Goal: Feedback & Contribution: Contribute content

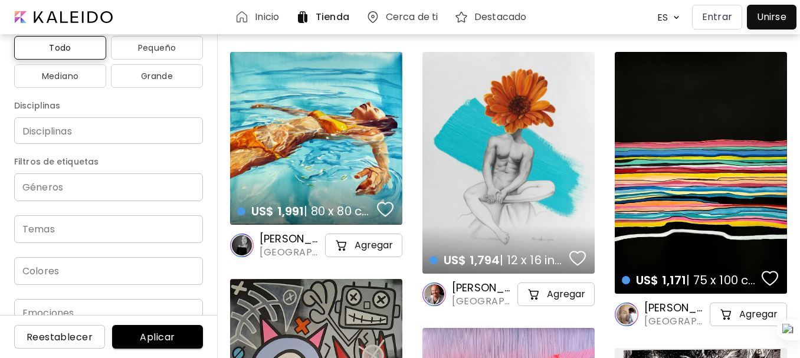
scroll to position [178, 0]
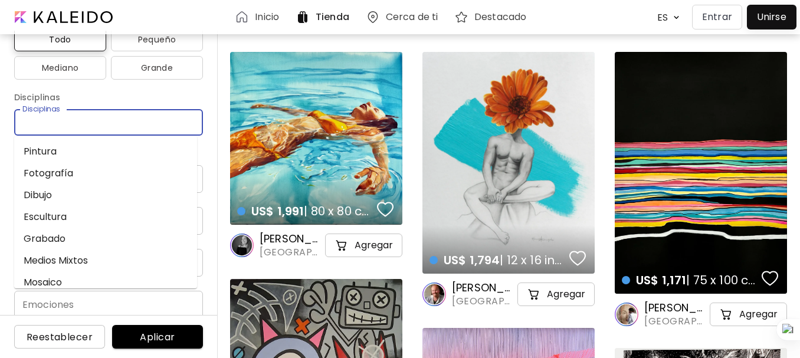
click at [120, 127] on input "Disciplinas" at bounding box center [109, 122] width 170 height 12
click at [130, 146] on li "Pintura" at bounding box center [105, 151] width 183 height 22
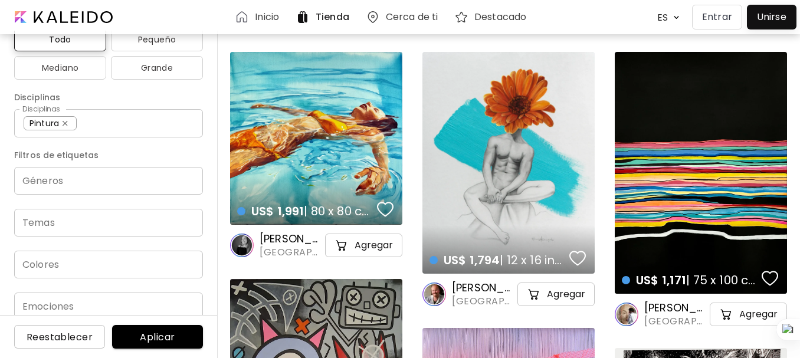
drag, startPoint x: 209, startPoint y: 186, endPoint x: 213, endPoint y: 193, distance: 7.9
click at [213, 193] on div "Precio USD/ EUR/ GBP Mínimo * Máximo * Orientación Todas Cuadrado Paisaje Retra…" at bounding box center [109, 194] width 218 height 327
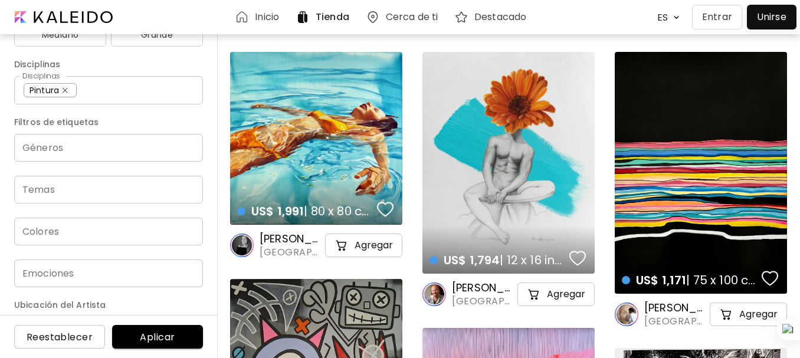
scroll to position [223, 0]
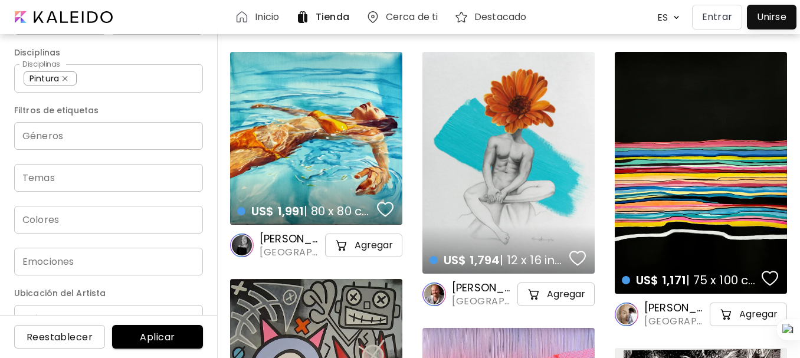
click at [80, 175] on input "Temas" at bounding box center [109, 178] width 170 height 14
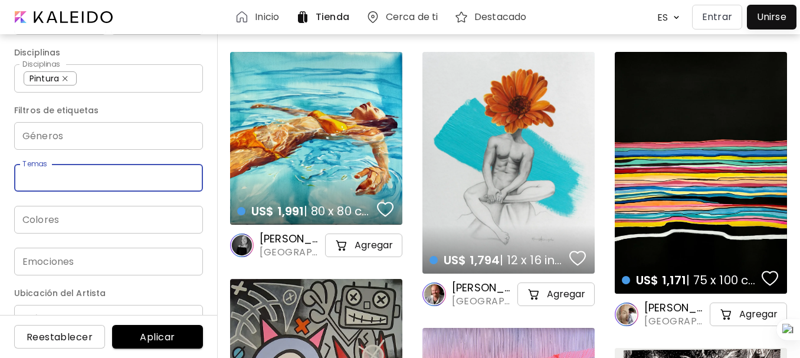
click at [80, 175] on input "Temas" at bounding box center [109, 178] width 170 height 14
click at [83, 142] on input "Géneros" at bounding box center [109, 136] width 170 height 14
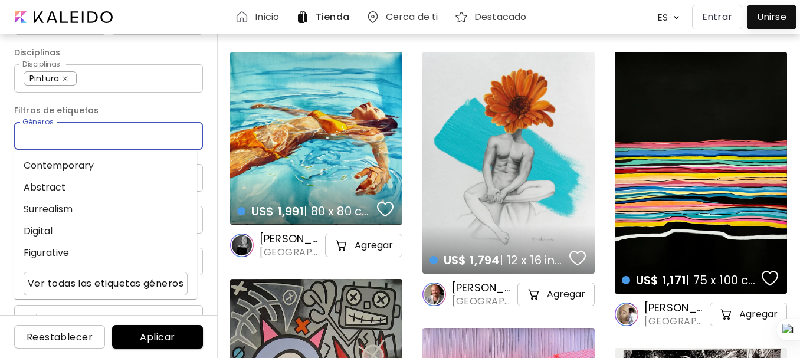
click at [83, 142] on input "Géneros" at bounding box center [109, 136] width 170 height 14
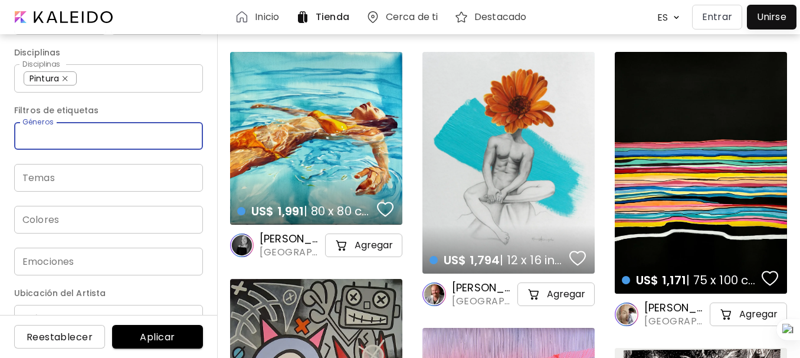
click at [153, 330] on button "Aplicar" at bounding box center [157, 337] width 91 height 24
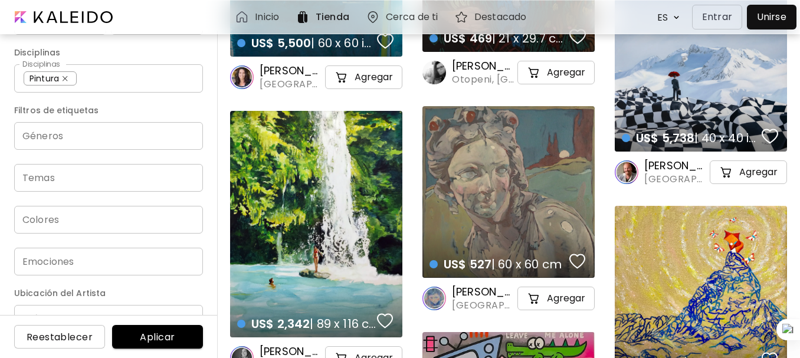
scroll to position [4881, 0]
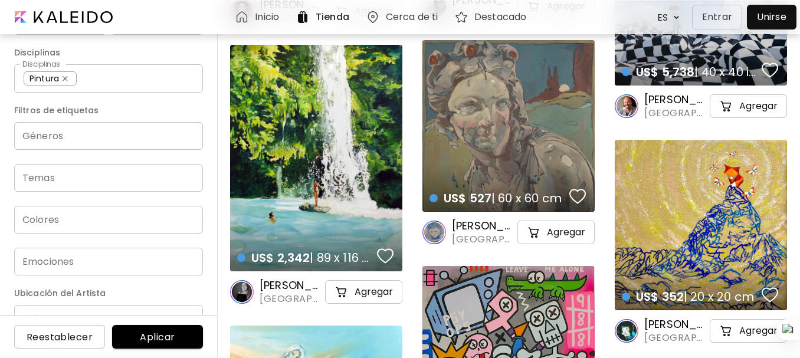
click at [150, 314] on input "País" at bounding box center [108, 319] width 189 height 28
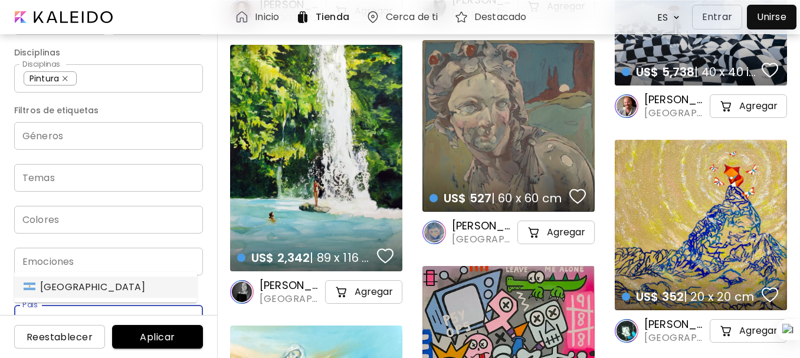
click at [58, 291] on div "Argentina" at bounding box center [85, 287] width 122 height 14
type input "*********"
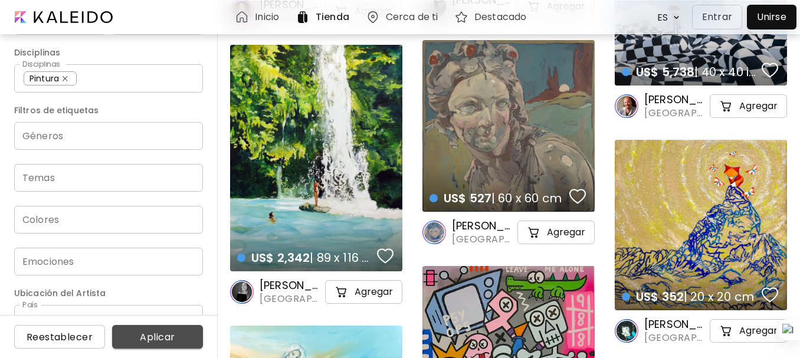
click at [179, 339] on span "Aplicar" at bounding box center [158, 337] width 72 height 12
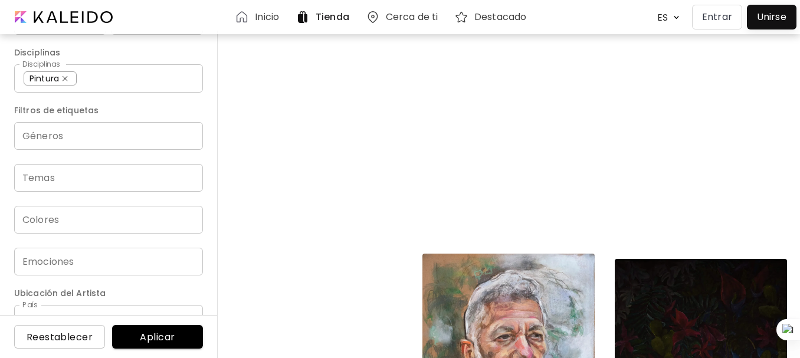
scroll to position [11748, 0]
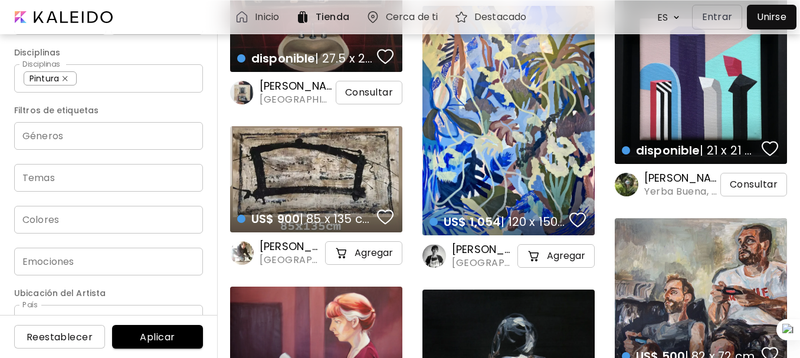
click at [416, 18] on h6 "Cerca de ti" at bounding box center [412, 16] width 52 height 9
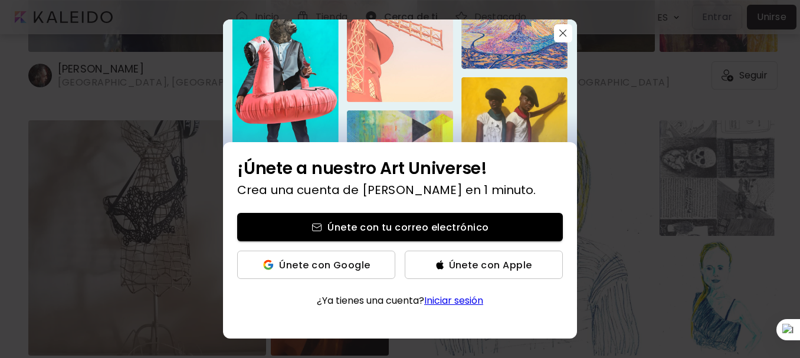
scroll to position [397, 0]
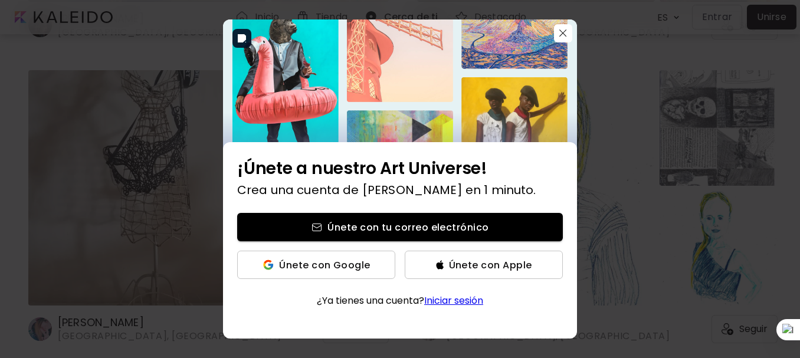
click at [563, 42] on img at bounding box center [400, 84] width 354 height 130
click at [563, 29] on button "button" at bounding box center [563, 33] width 18 height 18
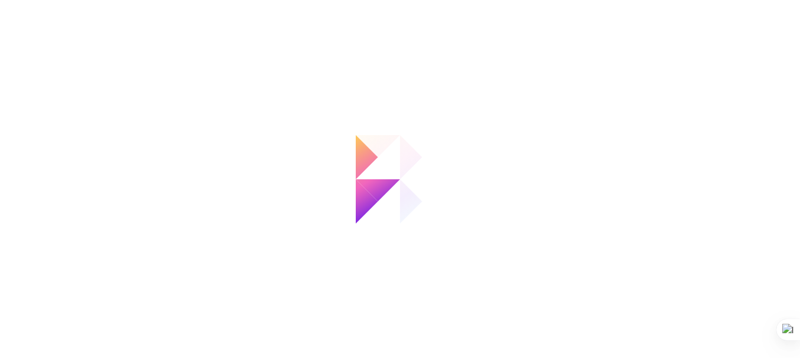
scroll to position [0, 0]
click at [805, 206] on div at bounding box center [805, 179] width 1 height 358
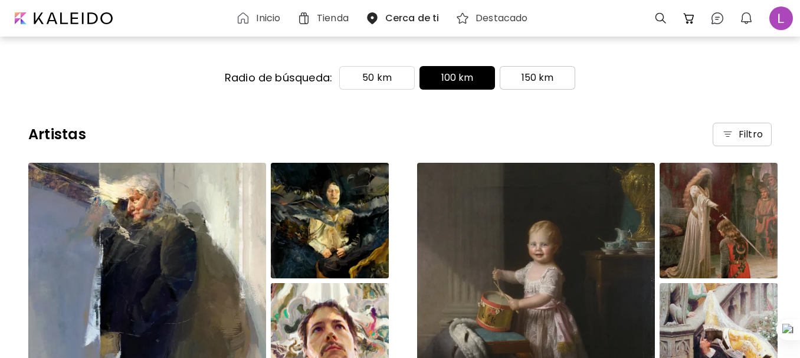
click at [526, 83] on p "150 km" at bounding box center [538, 78] width 32 height 14
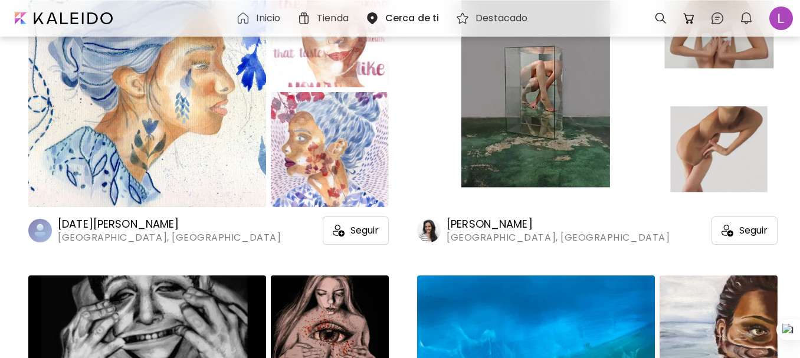
scroll to position [7860, 0]
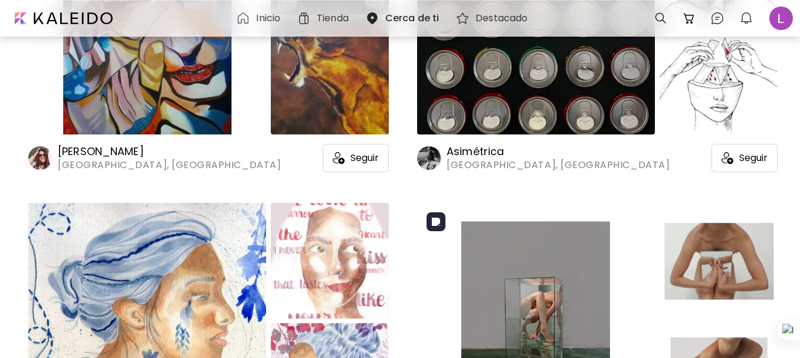
click at [568, 254] on img at bounding box center [536, 320] width 238 height 235
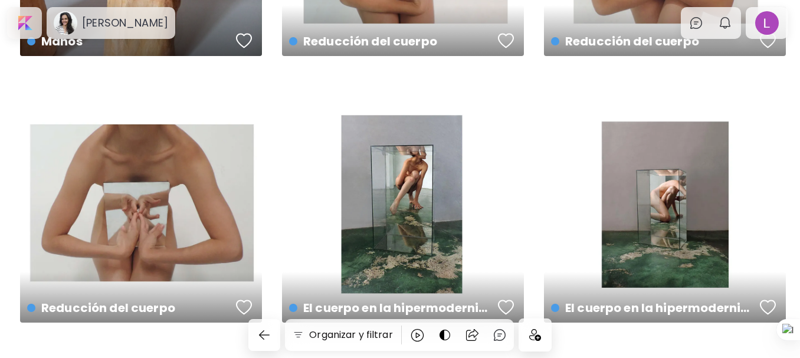
scroll to position [780, 0]
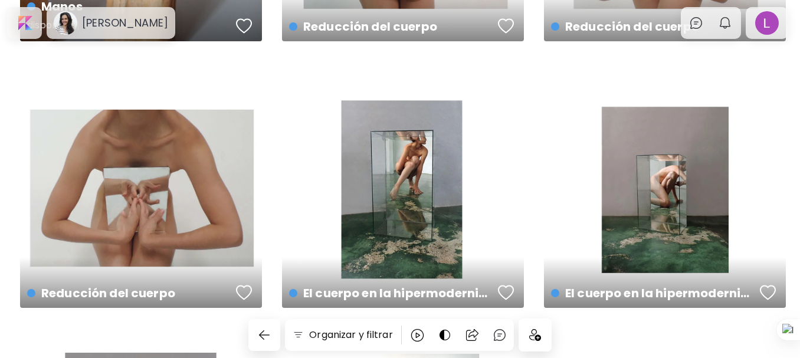
click at [193, 28] on h5 "disponible | 33 x 38.1 cm" at bounding box center [129, 27] width 205 height 24
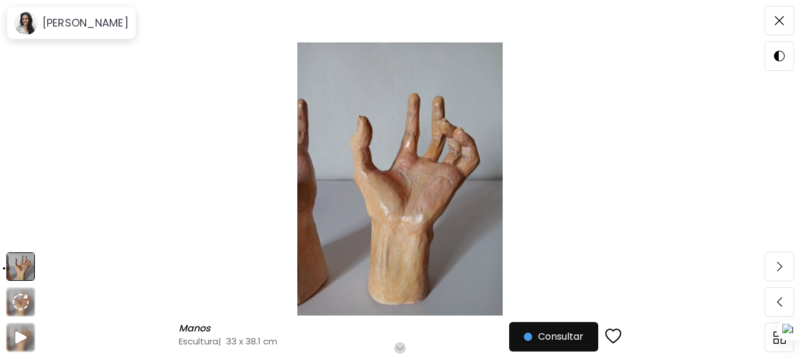
scroll to position [66, 0]
click at [430, 195] on img at bounding box center [400, 178] width 701 height 273
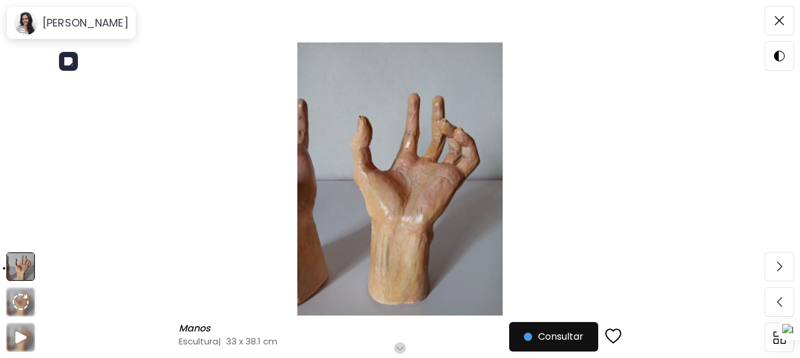
click at [635, 258] on img at bounding box center [400, 178] width 701 height 273
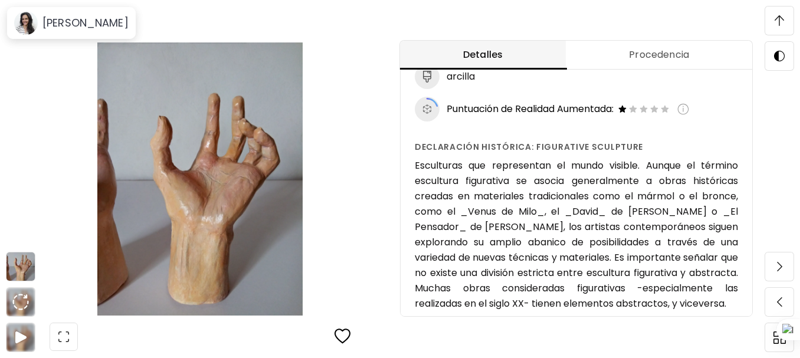
scroll to position [994, 0]
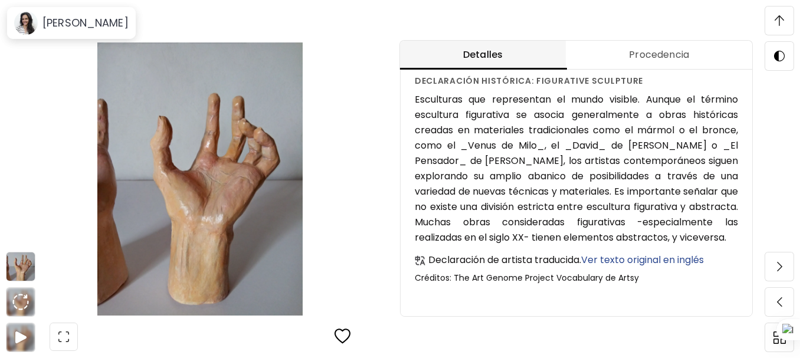
click at [632, 92] on h6 "Esculturas que representan el mundo visible. Aunque el término escultura figura…" at bounding box center [576, 168] width 323 height 153
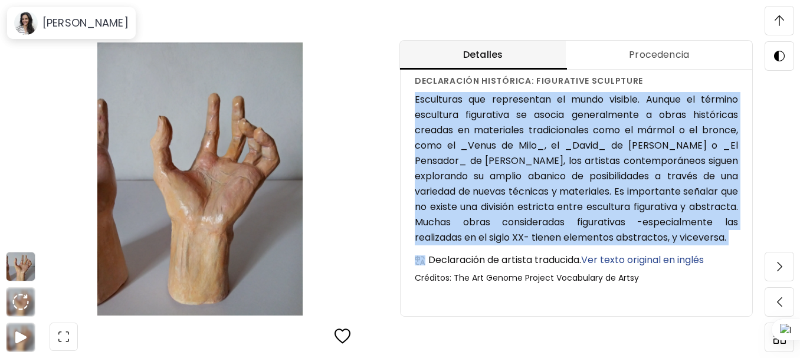
click at [643, 188] on h6 "Esculturas que representan el mundo visible. Aunque el término escultura figura…" at bounding box center [576, 168] width 323 height 153
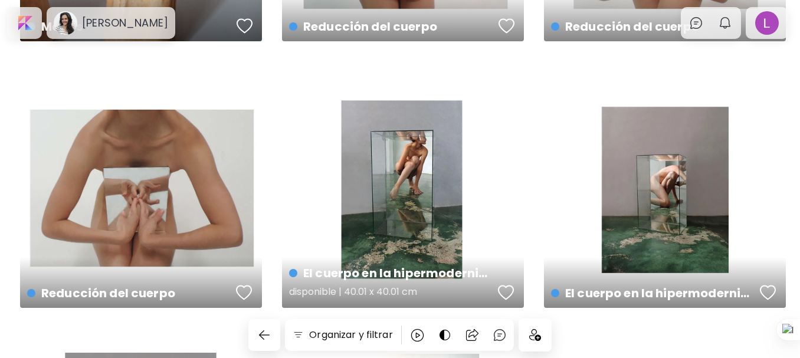
click at [379, 170] on div "El cuerpo en la hipermodernidad disponible | 40.01 x 40.01 cm" at bounding box center [403, 187] width 242 height 242
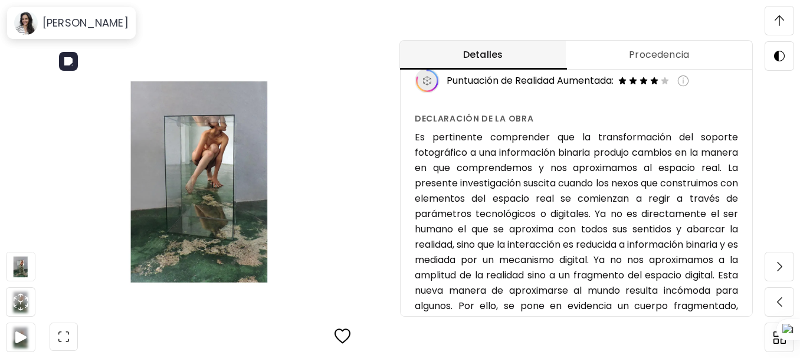
click at [230, 142] on img at bounding box center [200, 178] width 301 height 273
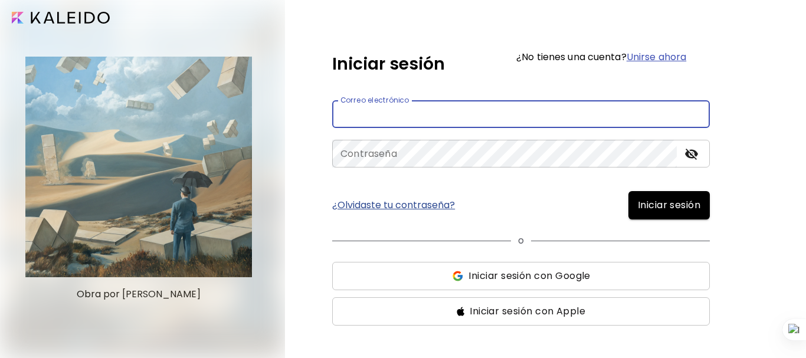
click at [459, 117] on input "email" at bounding box center [521, 114] width 378 height 28
type input "**********"
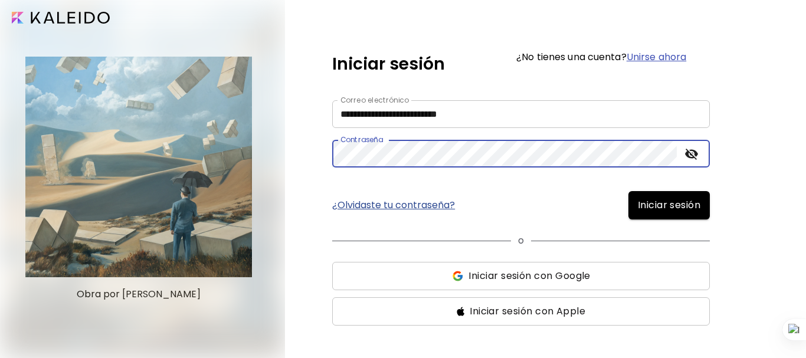
click at [628, 191] on button "Iniciar sesión" at bounding box center [668, 205] width 81 height 28
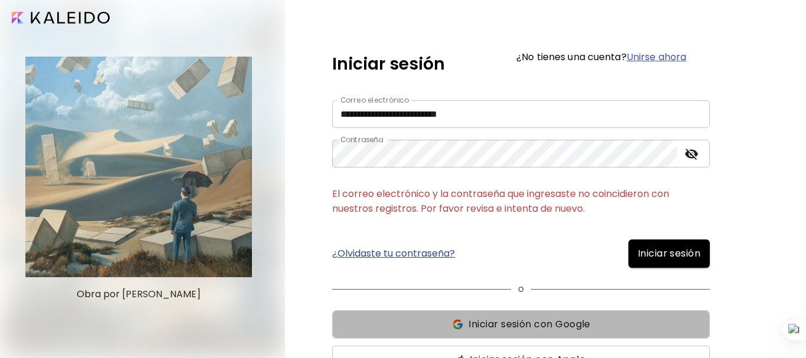
click at [553, 320] on span "Iniciar sesión con Google" at bounding box center [529, 324] width 122 height 14
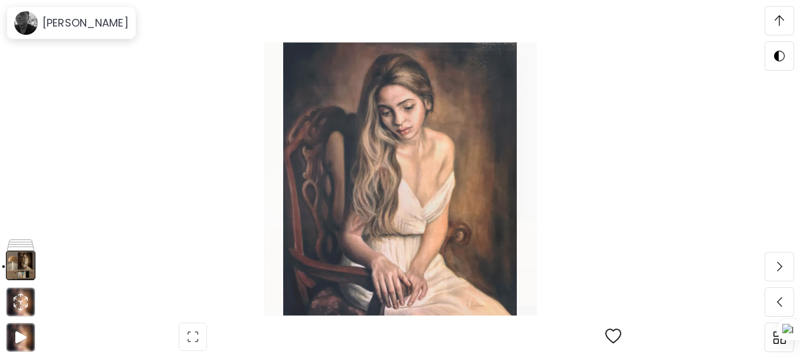
scroll to position [2167, 0]
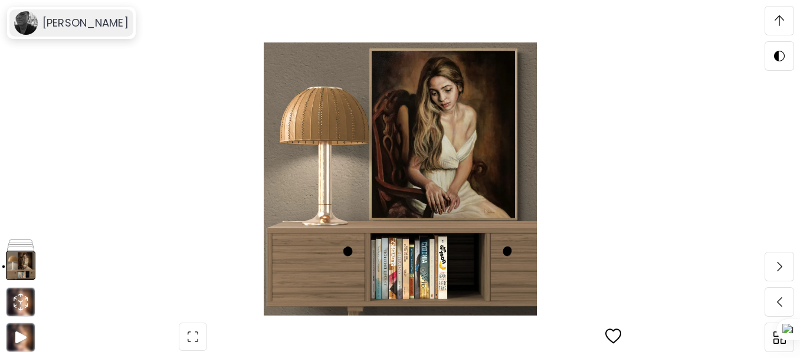
click at [50, 15] on div "FABIAN BERTONA" at bounding box center [71, 22] width 124 height 27
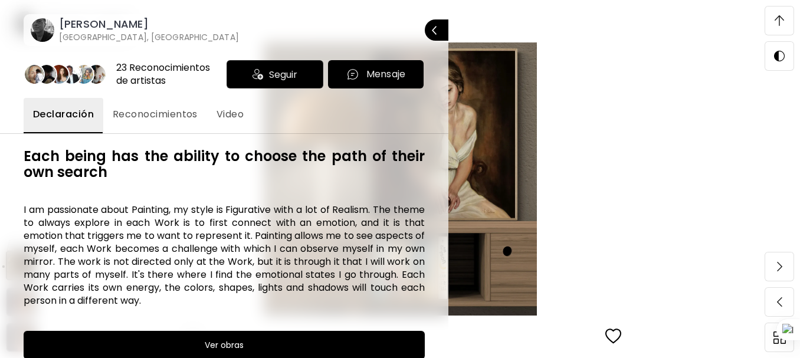
click at [388, 178] on h6 "Each being has the ability to choose the path of their own search" at bounding box center [224, 164] width 401 height 32
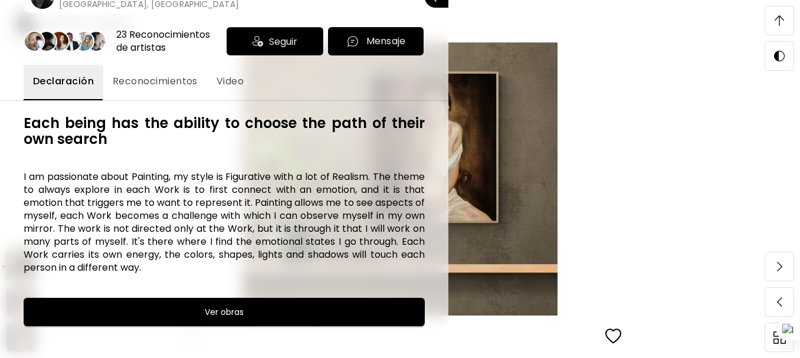
scroll to position [58, 0]
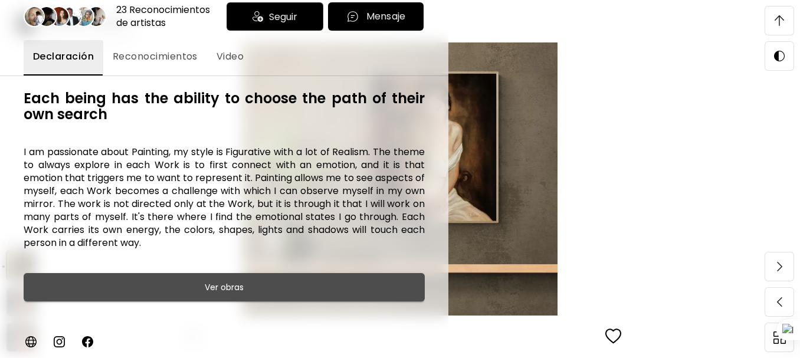
click at [228, 288] on h6 "Ver obras" at bounding box center [224, 287] width 39 height 14
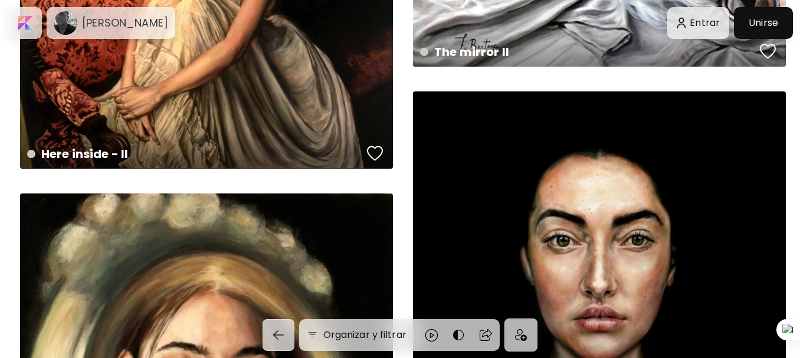
scroll to position [2193, 0]
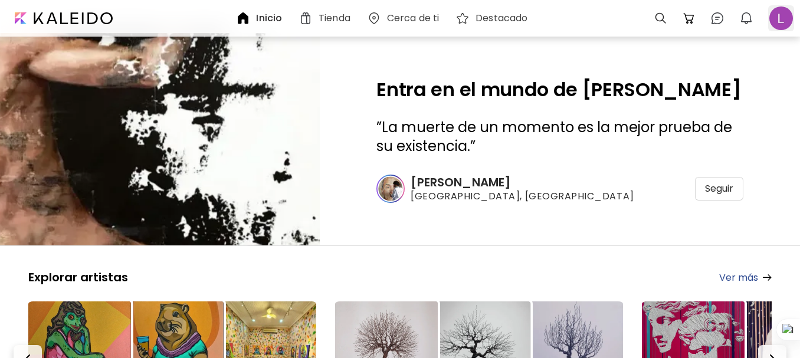
click at [785, 25] on div at bounding box center [781, 18] width 26 height 26
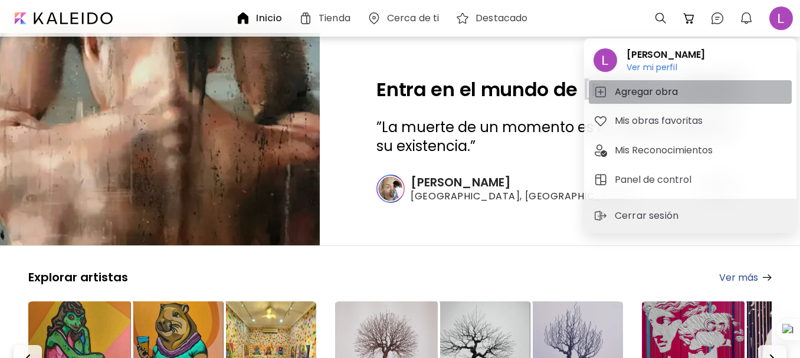
click at [636, 86] on h5 "Agregar obra" at bounding box center [648, 92] width 67 height 14
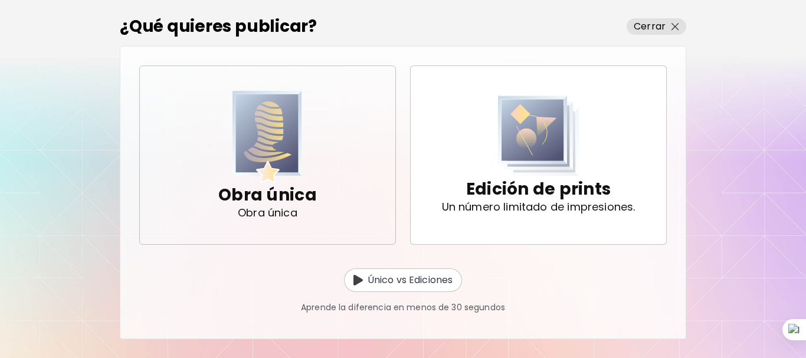
click at [265, 163] on img "button" at bounding box center [267, 137] width 70 height 93
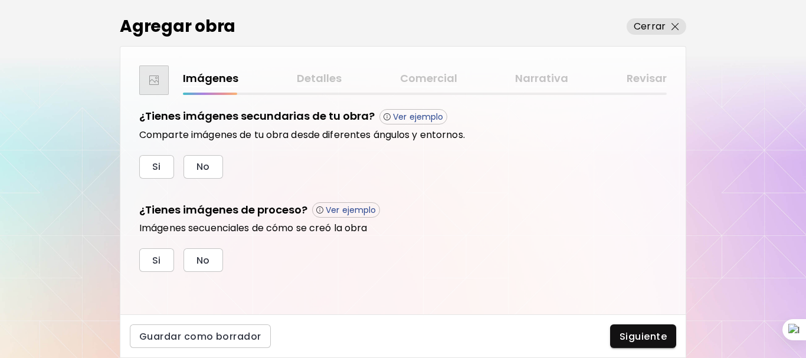
scroll to position [217, 0]
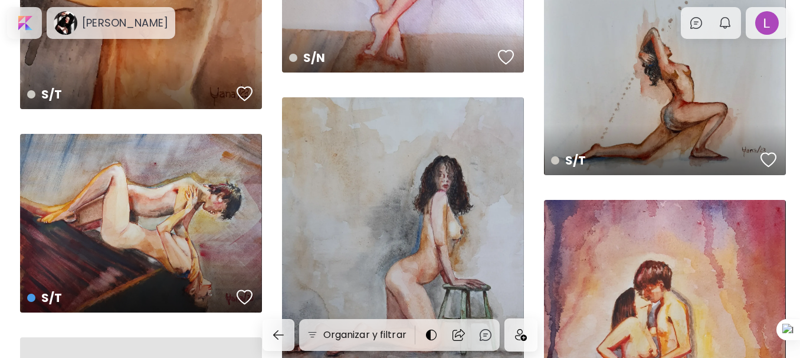
scroll to position [1563, 0]
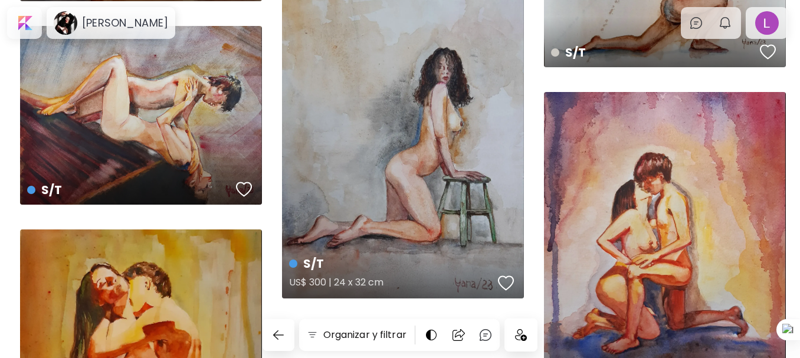
click at [464, 129] on div "S/T US$ 300 | 24 x 32 cm" at bounding box center [403, 143] width 242 height 309
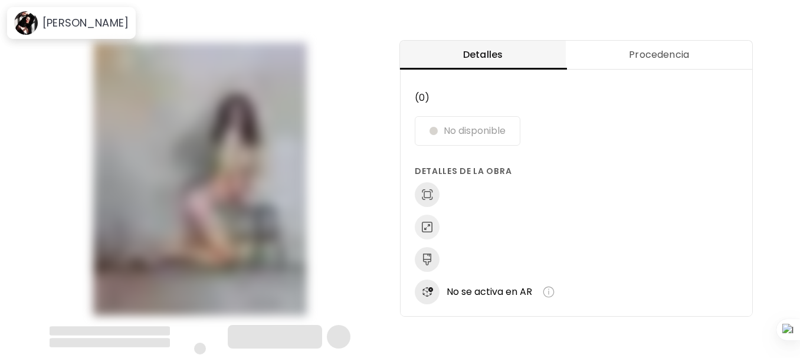
click at [464, 129] on p "(0) No disponible Detalles de la obra No se activa en AR" at bounding box center [576, 195] width 323 height 219
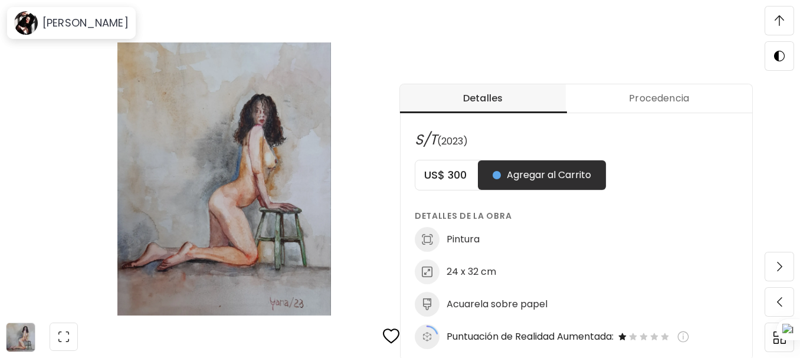
scroll to position [457, 0]
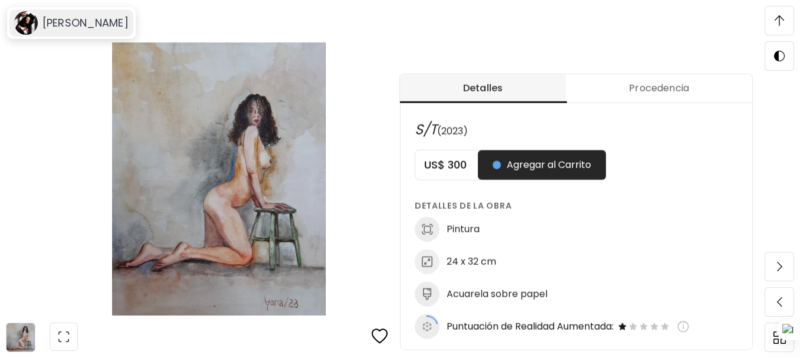
click at [71, 28] on h6 "[PERSON_NAME]" at bounding box center [85, 23] width 86 height 14
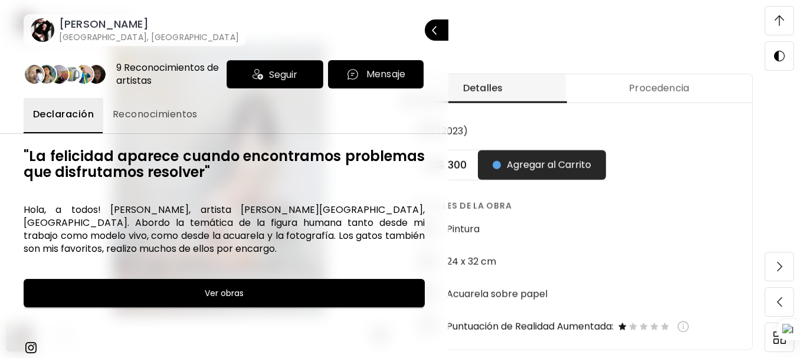
click at [94, 77] on image at bounding box center [96, 74] width 19 height 19
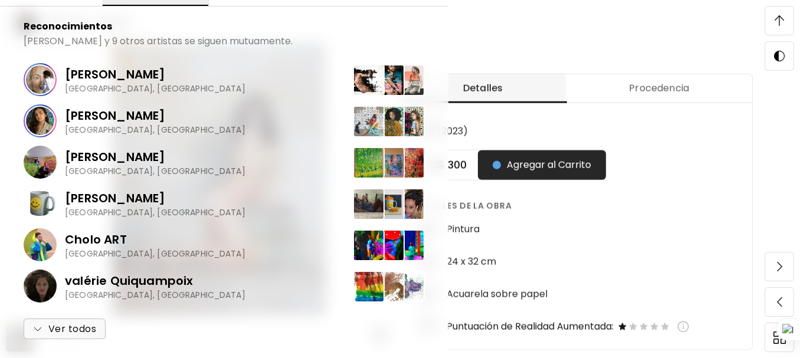
scroll to position [0, 0]
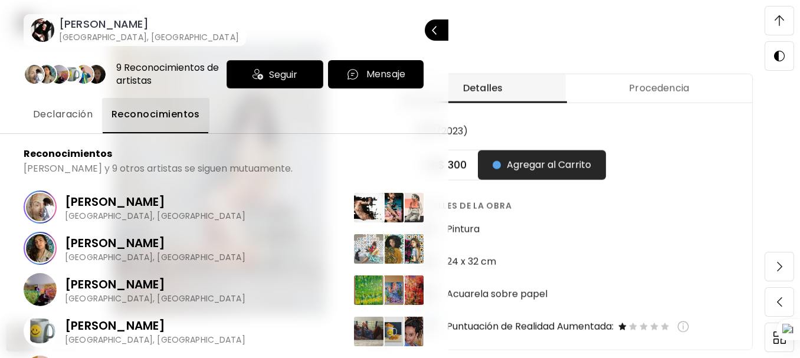
click at [74, 101] on button "Declaración" at bounding box center [63, 115] width 78 height 35
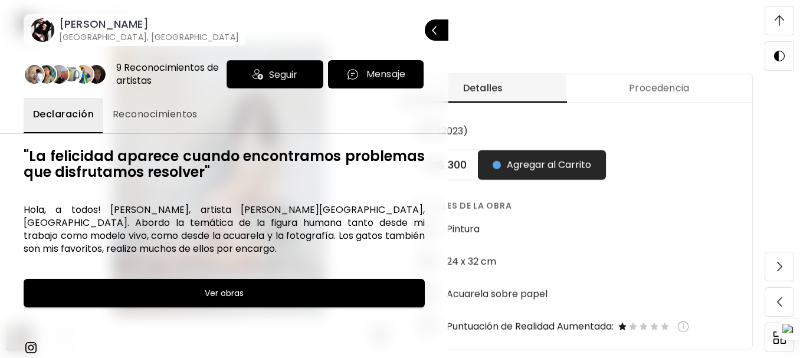
click at [313, 225] on h6 "Hola, a todos! [PERSON_NAME], artista [PERSON_NAME][GEOGRAPHIC_DATA], [GEOGRAPH…" at bounding box center [224, 230] width 401 height 52
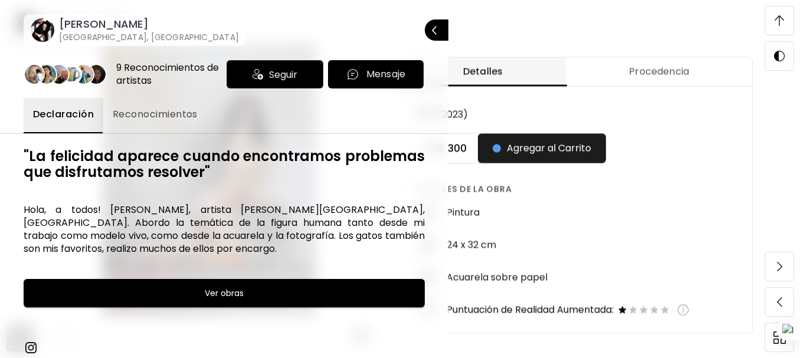
scroll to position [527, 0]
